Goal: Navigation & Orientation: Find specific page/section

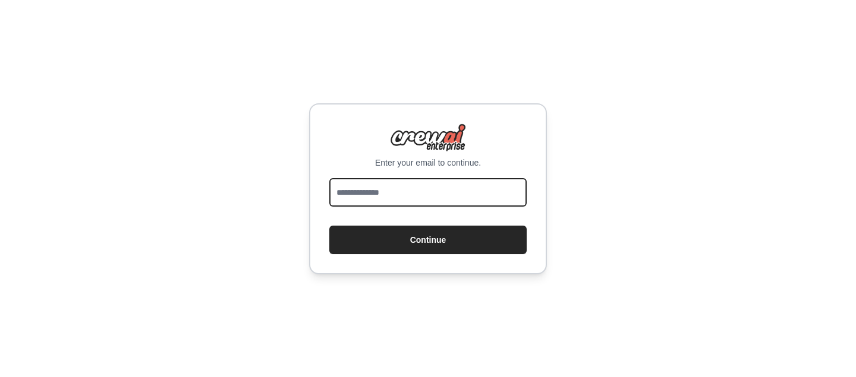
click at [454, 197] on input "email" at bounding box center [427, 192] width 197 height 29
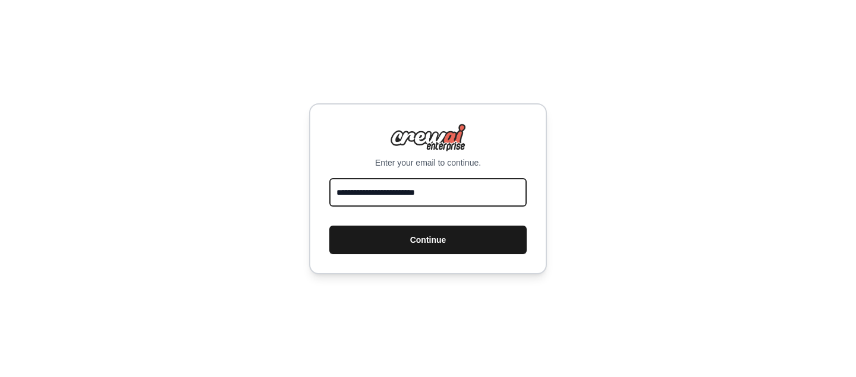
type input "**********"
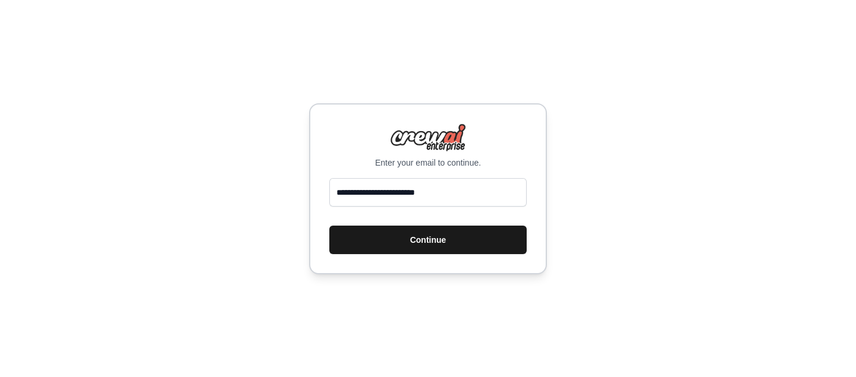
click at [432, 238] on button "Continue" at bounding box center [427, 240] width 197 height 29
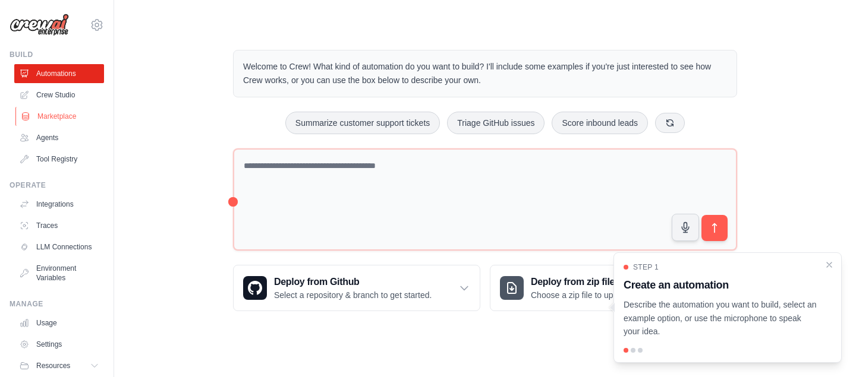
click at [60, 117] on link "Marketplace" at bounding box center [60, 116] width 90 height 19
